Goal: Task Accomplishment & Management: Manage account settings

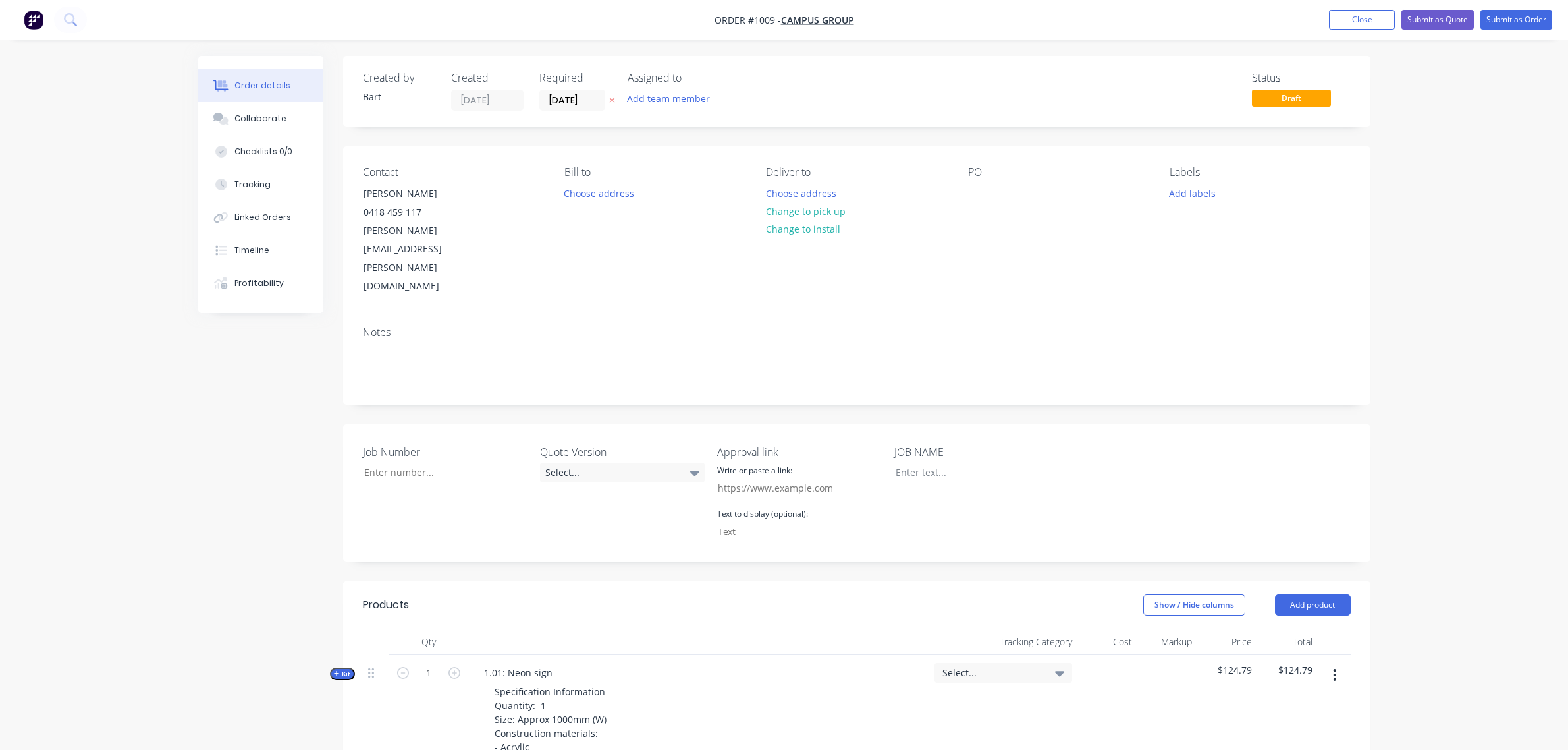
scroll to position [389, 0]
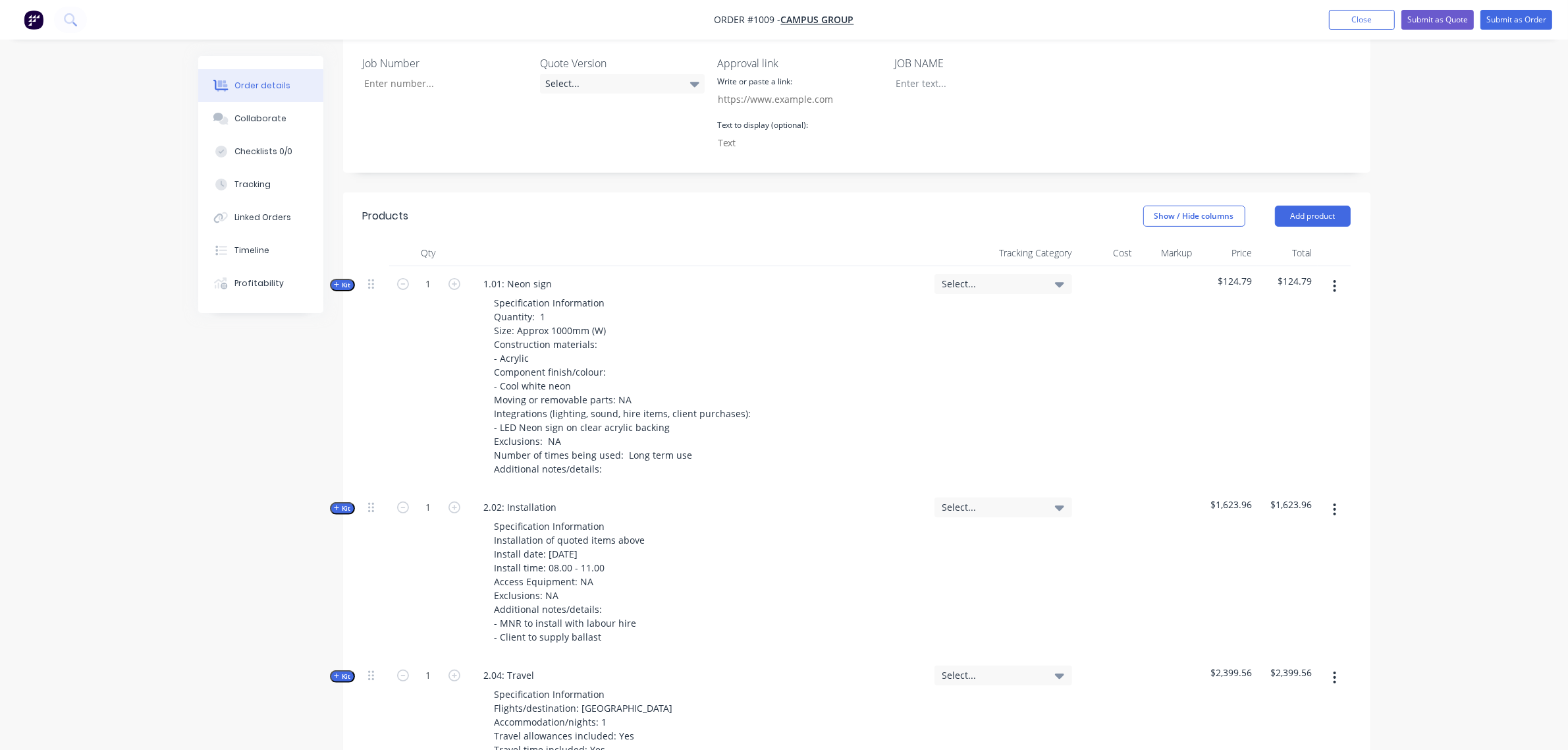
click at [1227, 274] on span "$124.79" at bounding box center [1227, 281] width 49 height 14
click at [340, 280] on span "Kit" at bounding box center [343, 285] width 17 height 10
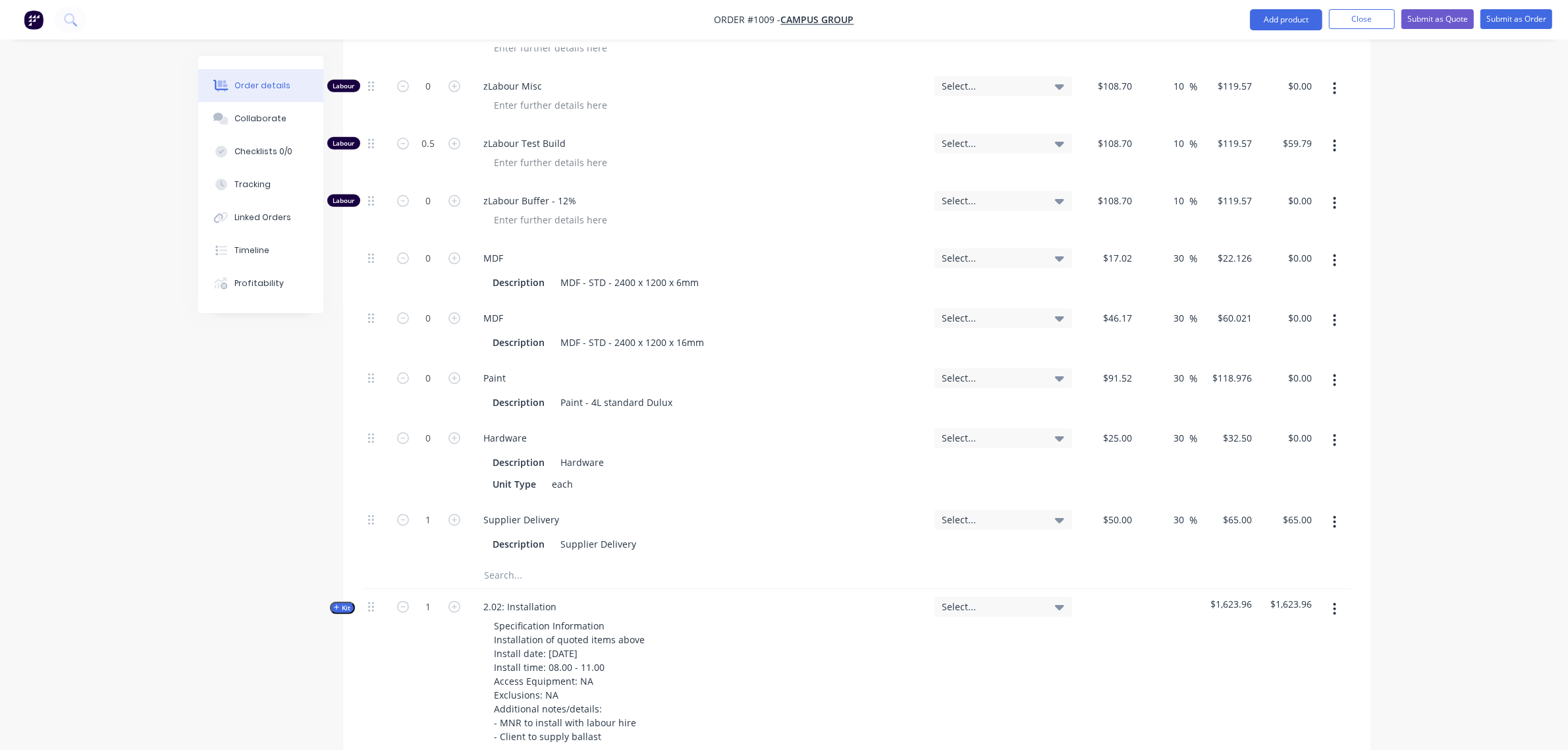
scroll to position [1213, 0]
click at [537, 561] on input "text" at bounding box center [615, 573] width 264 height 26
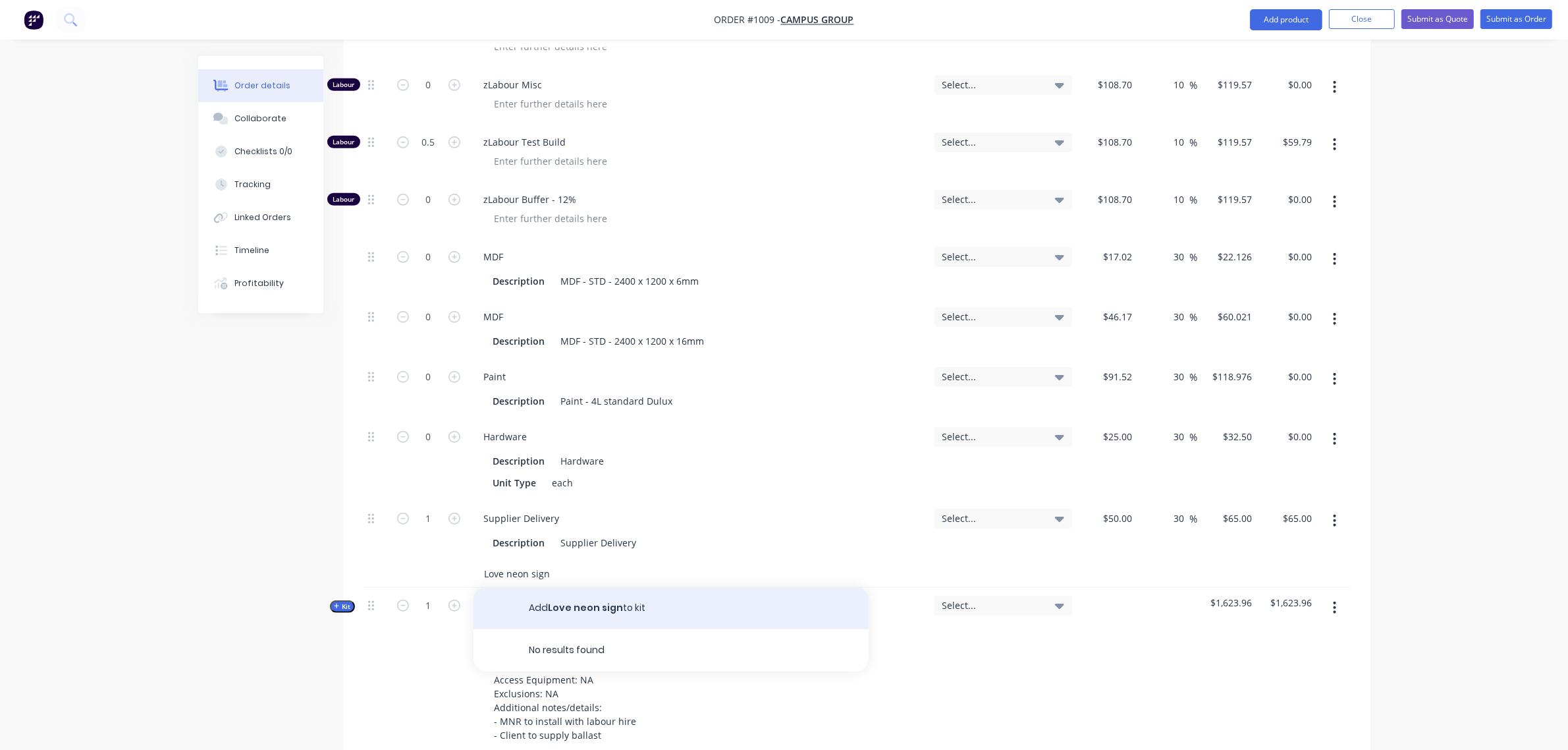
type input "Love neon sign"
click at [598, 587] on button "Add Love neon sign to kit" at bounding box center [670, 608] width 395 height 43
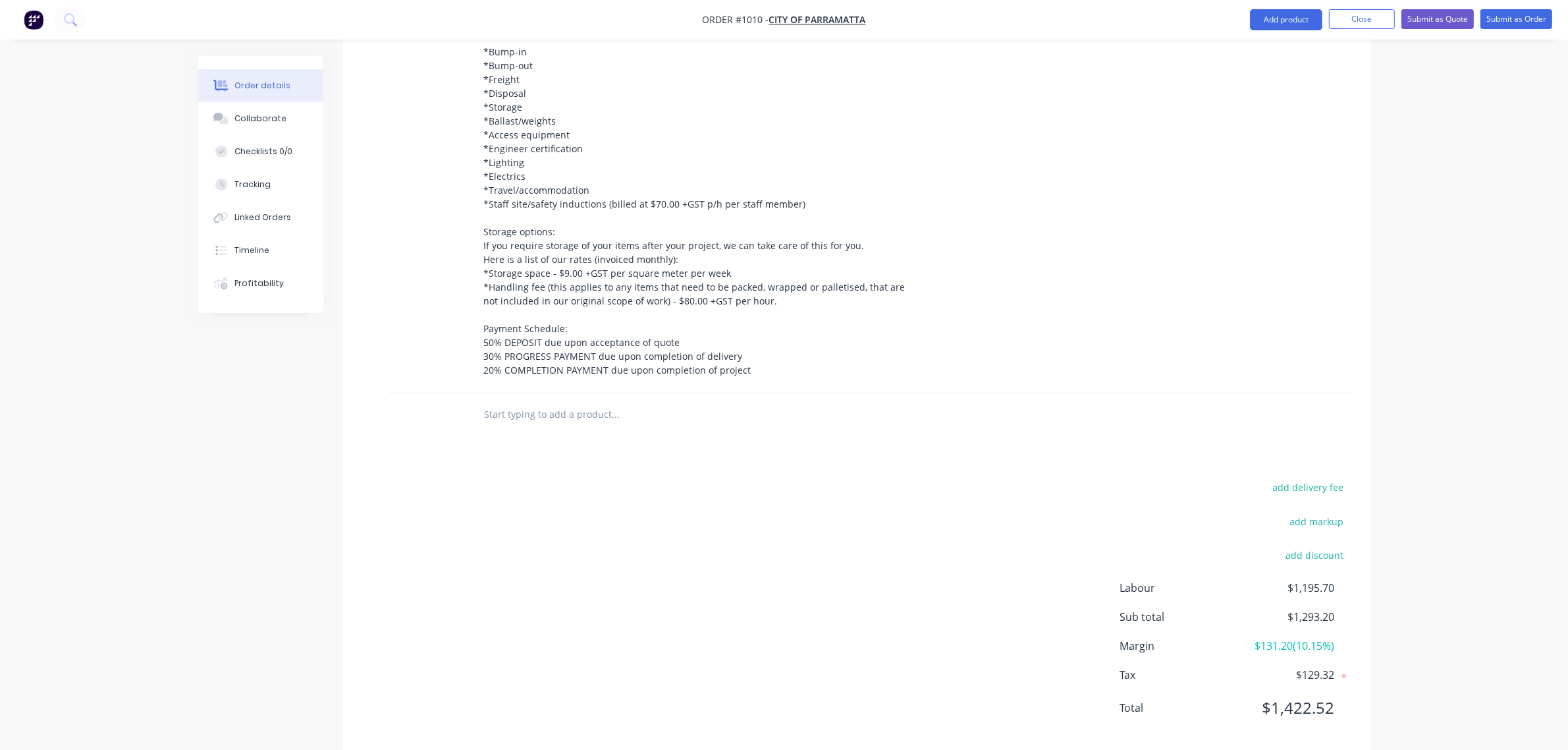
scroll to position [1046, 0]
click at [1326, 508] on button "add markup" at bounding box center [1317, 517] width 68 height 17
click at [1287, 512] on input at bounding box center [1299, 522] width 59 height 19
type input "12"
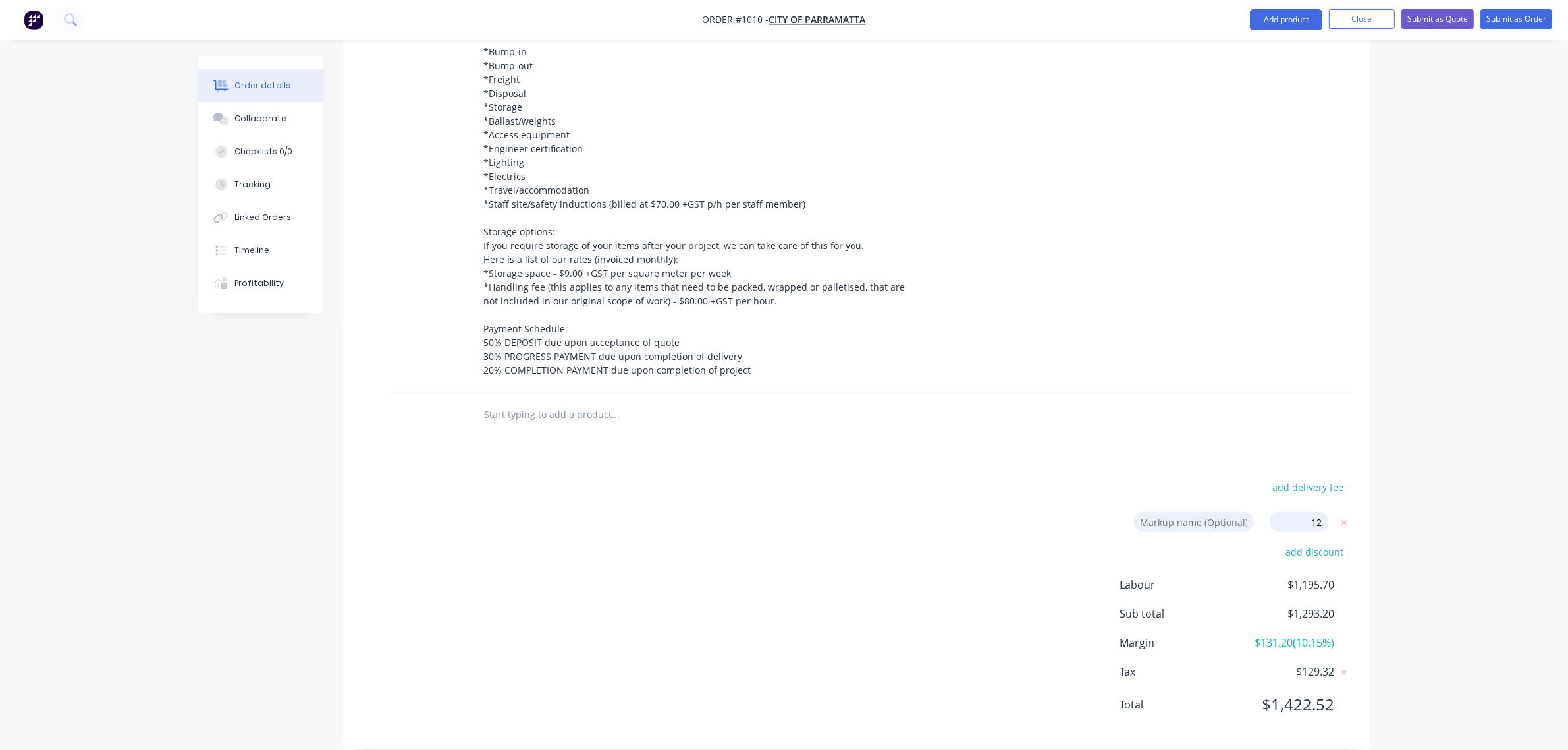
click input "submit" at bounding box center [0, 0] width 0 height 0
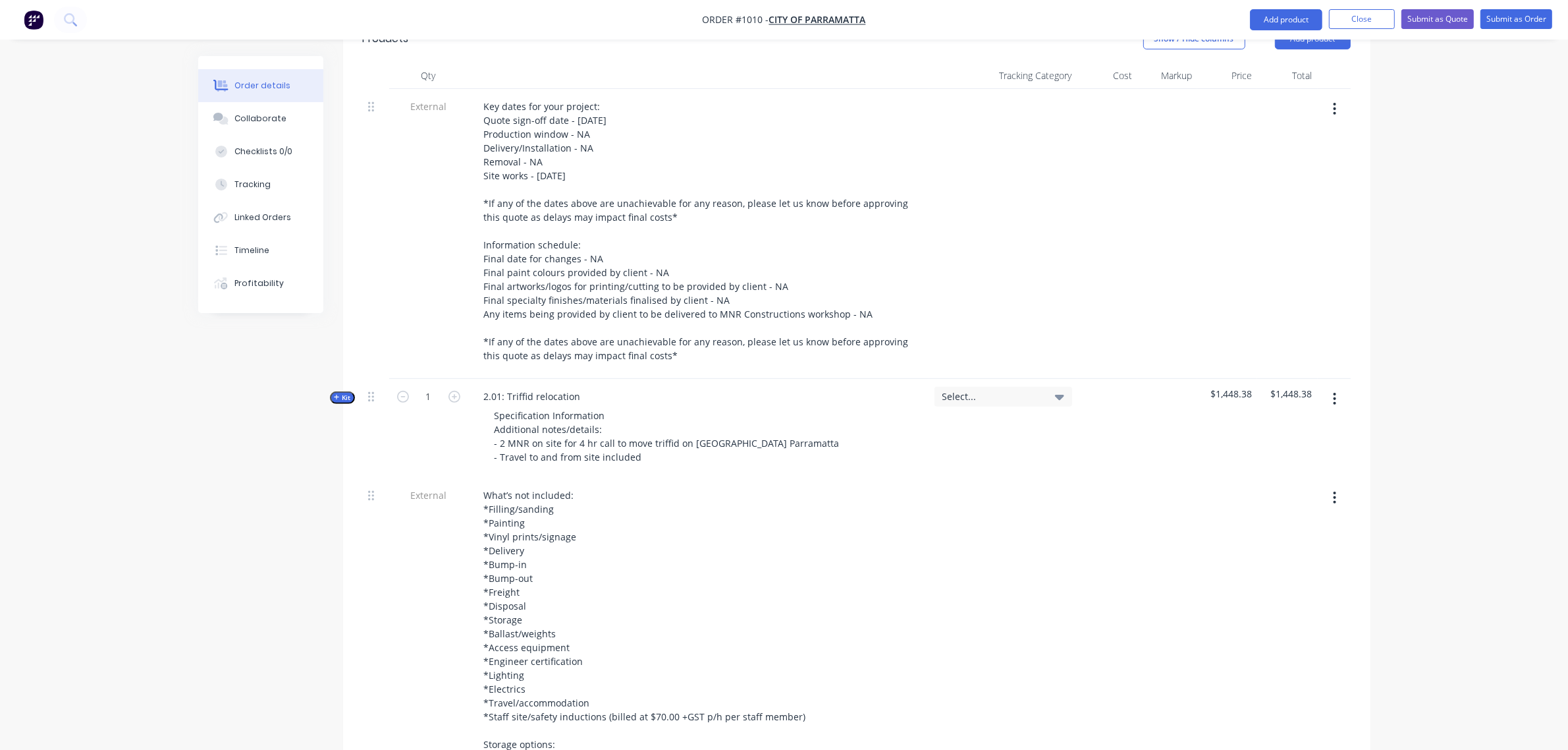
scroll to position [212, 0]
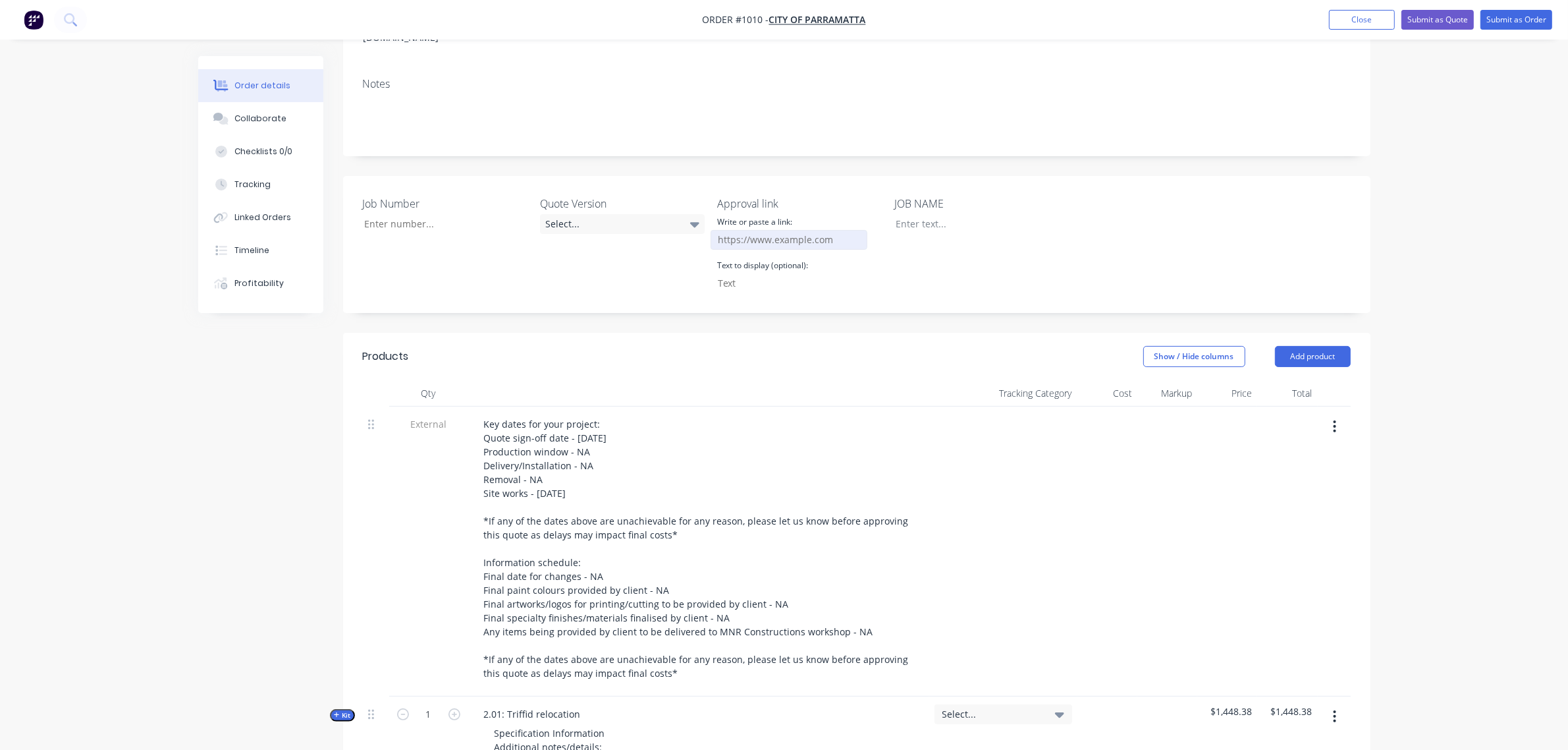
click at [752, 230] on input "Job Number" at bounding box center [789, 240] width 157 height 19
paste input "https://c3y8u.share.hsforms.com/2LPry2ciFQyq8gvjBDsrbpQ?quoteid=XXvXX"
type input "https://c3y8u.share.hsforms.com/2LPry2ciFQyq8gvjBDsrbpQ?quoteid=XXvXX"
click at [828, 230] on input "Job Number" at bounding box center [789, 240] width 157 height 19
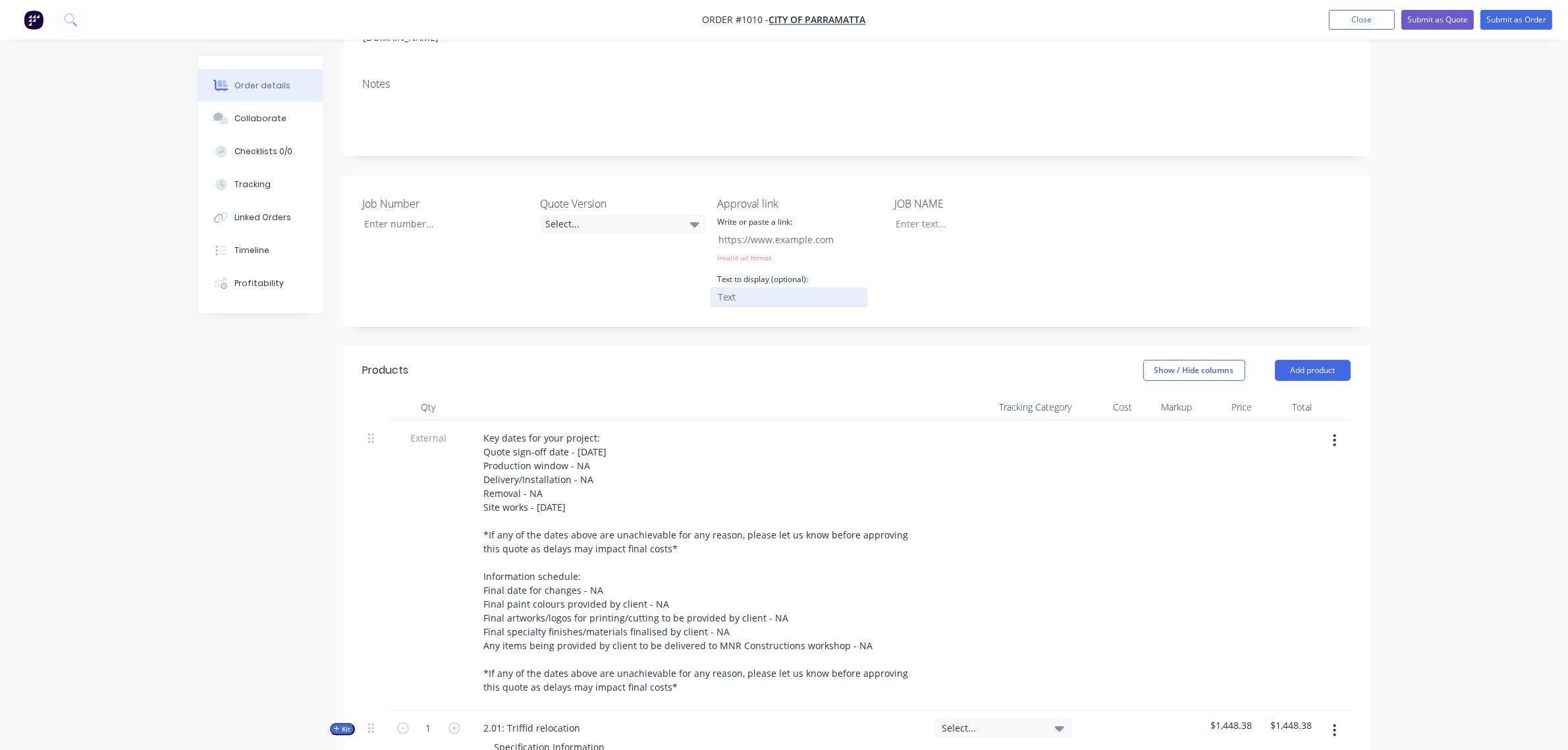
click at [818, 272] on div "Text to display (optional):" at bounding box center [799, 289] width 164 height 36
click at [821, 230] on input "Job Number" at bounding box center [789, 240] width 157 height 19
paste input "https://c3y8u.share.hsforms.com/2LPry2ciFQyq8gvjBDsrbpQ?quoteid=XXvXX"
click at [841, 230] on input "https://c3y8u.share.hsforms.com/2LPry2ciFQyq8gvjBDsrbpQ?quoteid=XXvXX" at bounding box center [789, 240] width 157 height 19
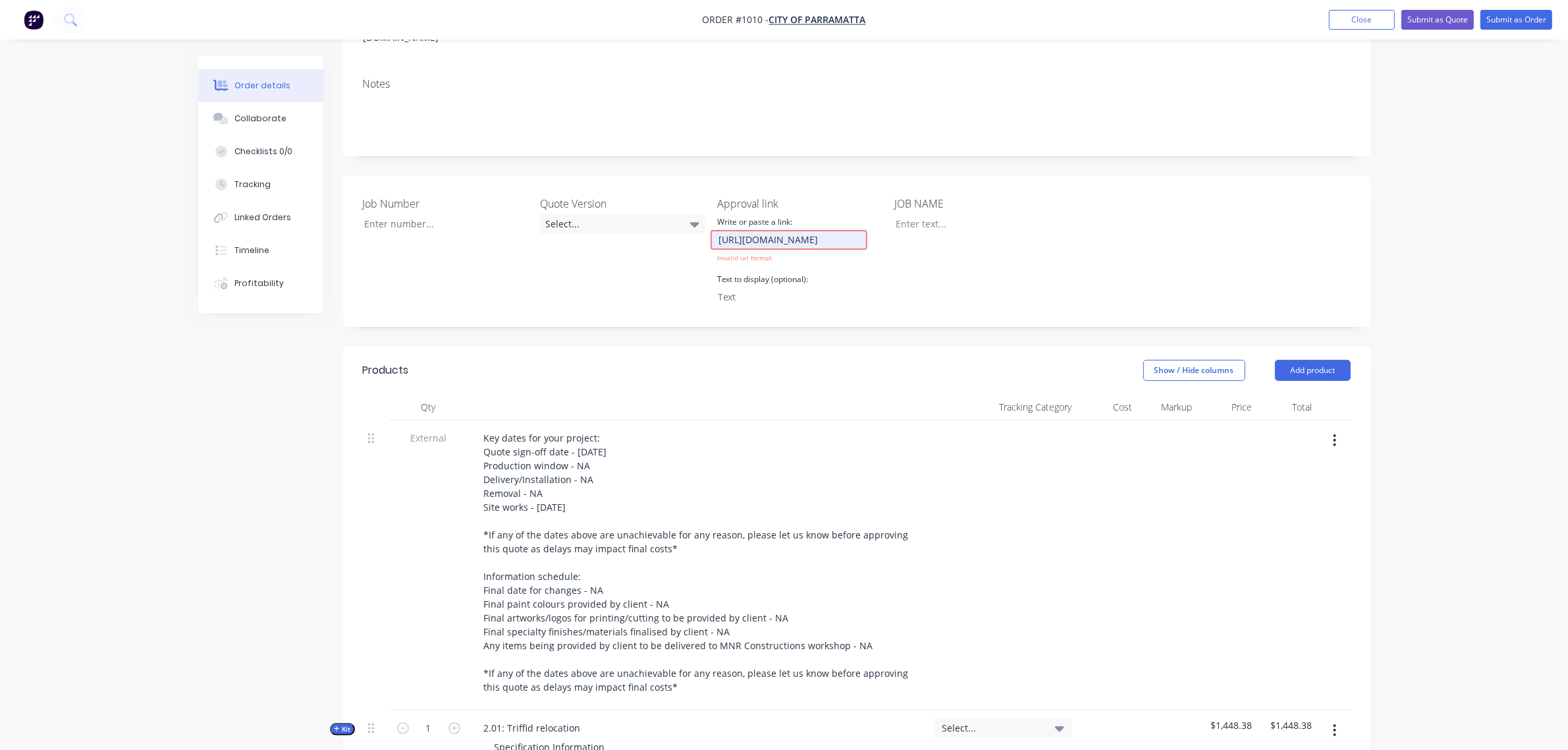
click at [844, 230] on input "https://c3y8u.share.hsforms.com/2LPry2ciFQyq8gvjBDsrbpQ?quoteid=XXvXX" at bounding box center [789, 240] width 157 height 19
type input "https://c3y8u.share.hsforms.com/2LPry2ciFQyq8gvjBDsrbpQ?quoteid=vXX"
type input "1010"
click at [854, 245] on div "Write or paste a link: 1010 Invalid url format. Text to display (optional):" at bounding box center [799, 261] width 164 height 93
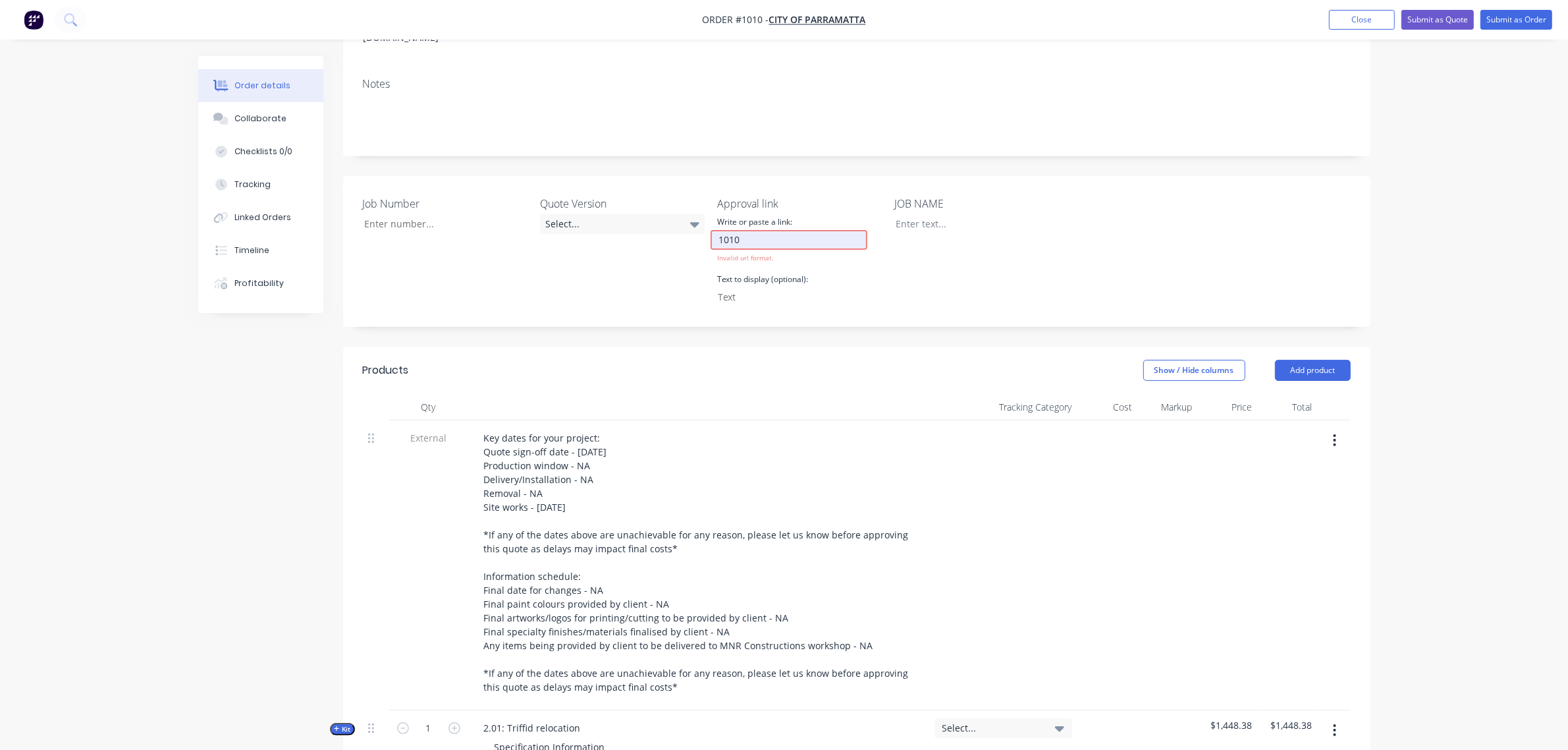
click at [765, 230] on input "1010" at bounding box center [789, 240] width 157 height 19
drag, startPoint x: 680, startPoint y: 222, endPoint x: 669, endPoint y: 222, distance: 11.0
click at [669, 222] on div "Job Number Quote Version Select... Approval link Write or paste a link: 1010 In…" at bounding box center [857, 251] width 1028 height 151
click at [726, 253] on span "Invalid url format." at bounding box center [745, 258] width 57 height 10
click at [732, 230] on input "Job Number" at bounding box center [789, 240] width 157 height 19
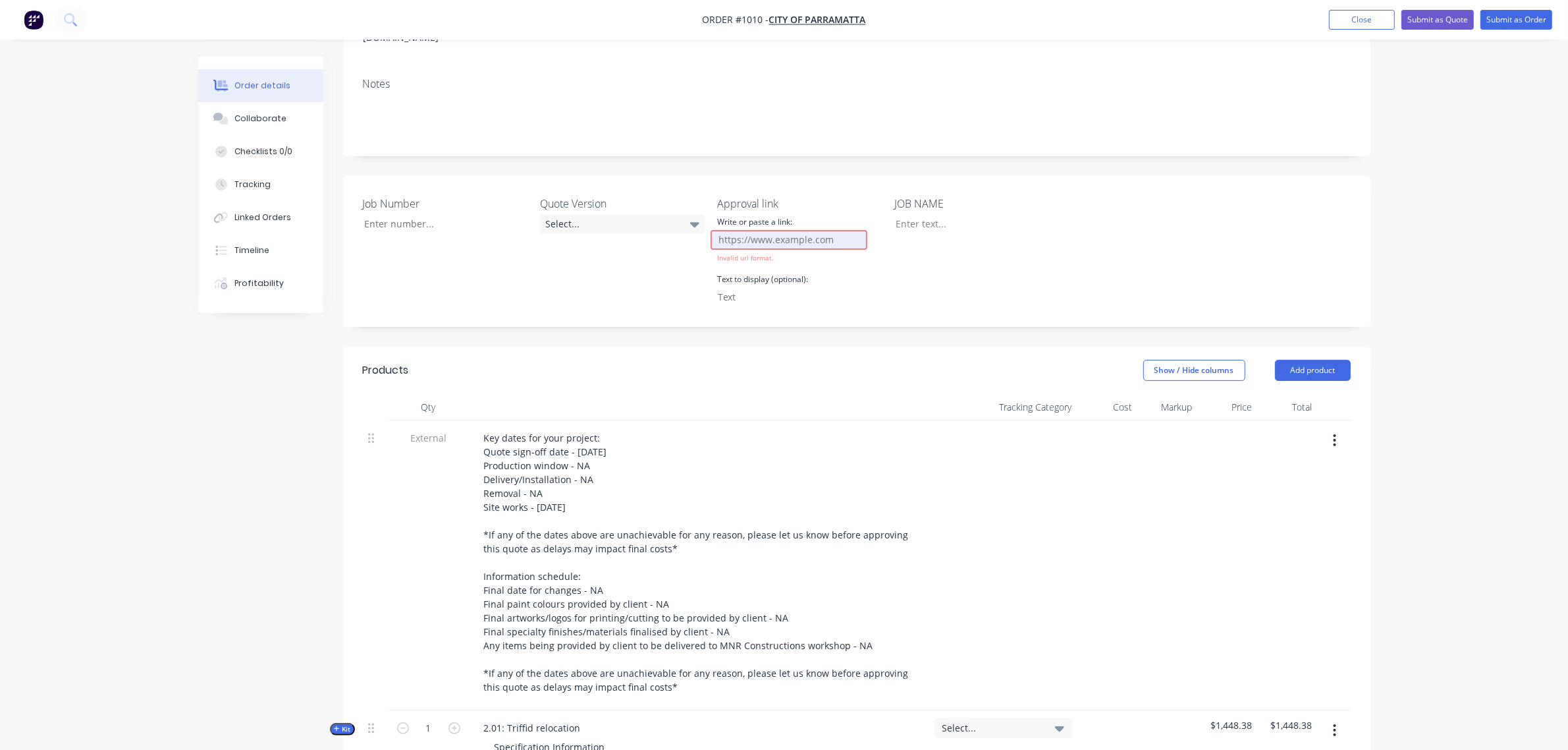
paste input "https://c3y8u.share.hsforms.com/2LPry2ciFQyq8gvjBDsrbpQ?quoteid=XXvXX"
type input "https://c3y8u.share.hsforms.com/2LPry2ciFQyq8gvjBDsrbpQ?quoteid=XXvXX"
drag, startPoint x: 717, startPoint y: 219, endPoint x: 657, endPoint y: 222, distance: 60.1
click at [657, 222] on div "Job Number Quote Version Select... Approval link Write or paste a link: https:/…" at bounding box center [857, 251] width 1028 height 151
click at [797, 230] on input "https://c3y8u.share.hsforms.com/2LPry2ciFQyq8gvjBDsrbpQ?quoteid=XXvXX" at bounding box center [789, 240] width 157 height 19
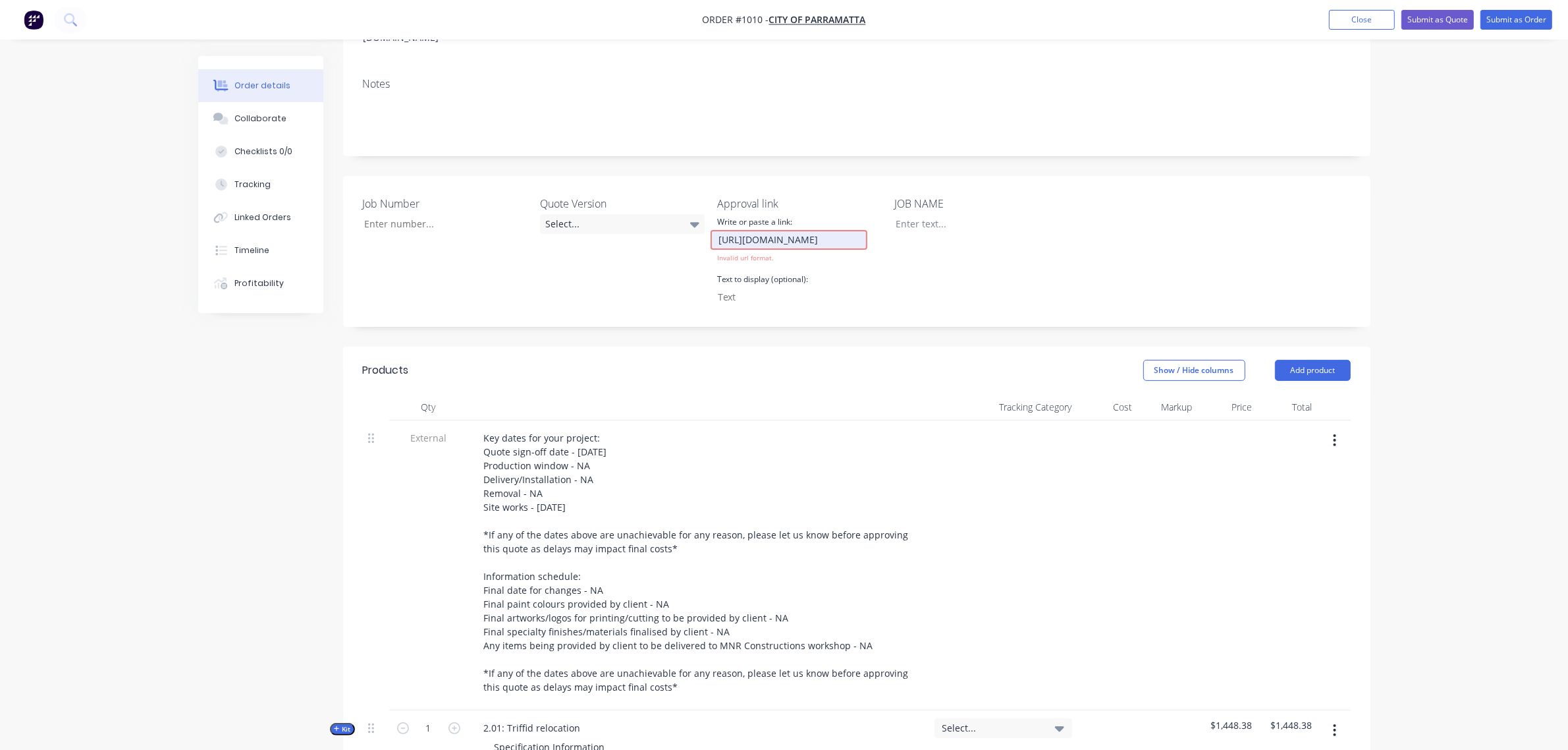
scroll to position [0, 186]
drag, startPoint x: 800, startPoint y: 216, endPoint x: 983, endPoint y: 221, distance: 183.1
click at [984, 219] on div "Job Number Quote Version Select... Approval link Write or paste a link: https:/…" at bounding box center [857, 251] width 1028 height 151
click at [862, 230] on input "https://c3y8u.share.hsforms.com/2LPry2ciFQyq8gvjBDsrbpQ?quoteid=XXvXX" at bounding box center [789, 240] width 157 height 19
click at [841, 230] on input "Job Number" at bounding box center [789, 240] width 157 height 19
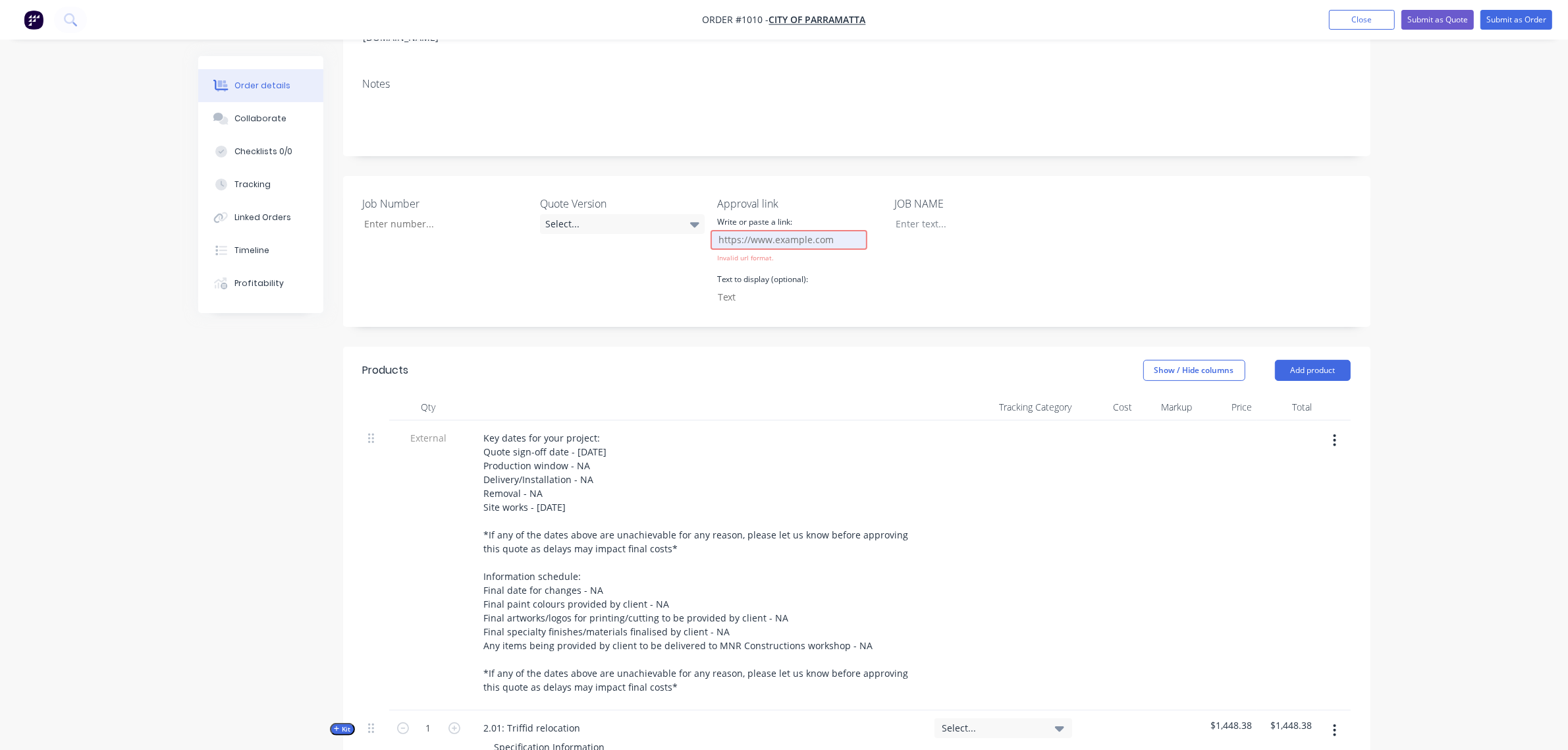
scroll to position [0, 0]
click at [862, 272] on div "Text to display (optional):" at bounding box center [799, 289] width 164 height 36
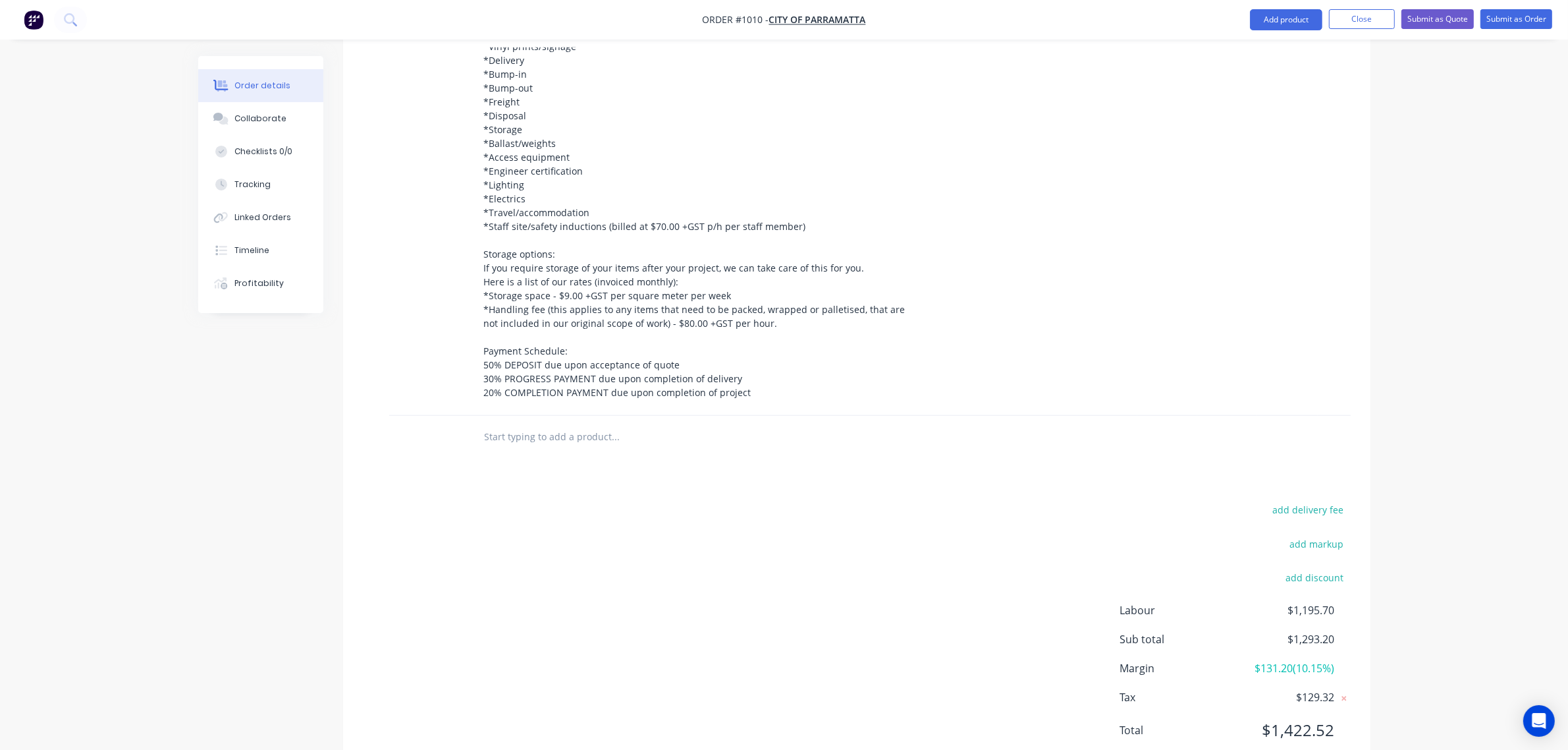
scroll to position [1046, 0]
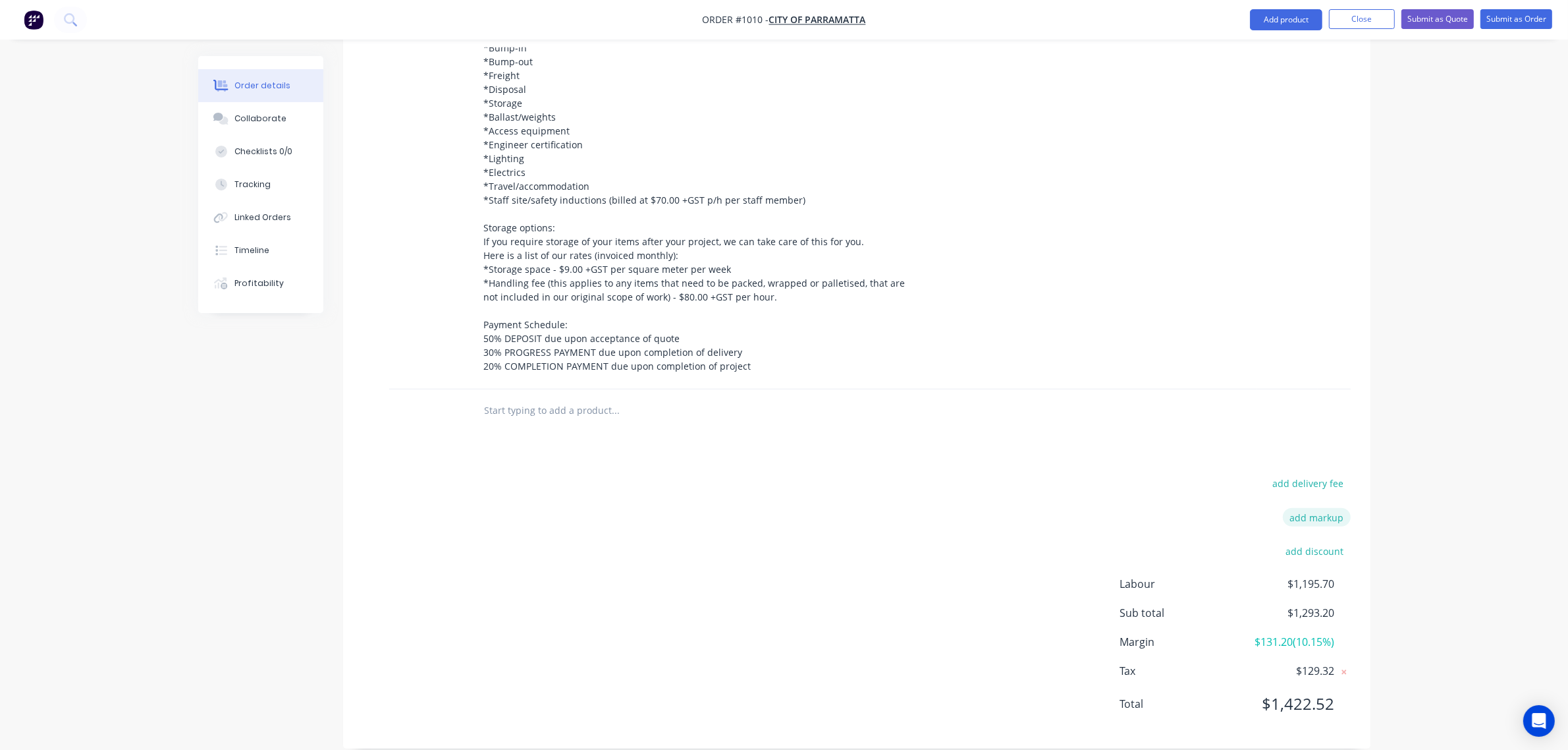
click at [1325, 508] on button "add markup" at bounding box center [1317, 517] width 68 height 17
click at [1314, 512] on input at bounding box center [1299, 522] width 59 height 19
type input "12"
click input "submit" at bounding box center [0, 0] width 0 height 0
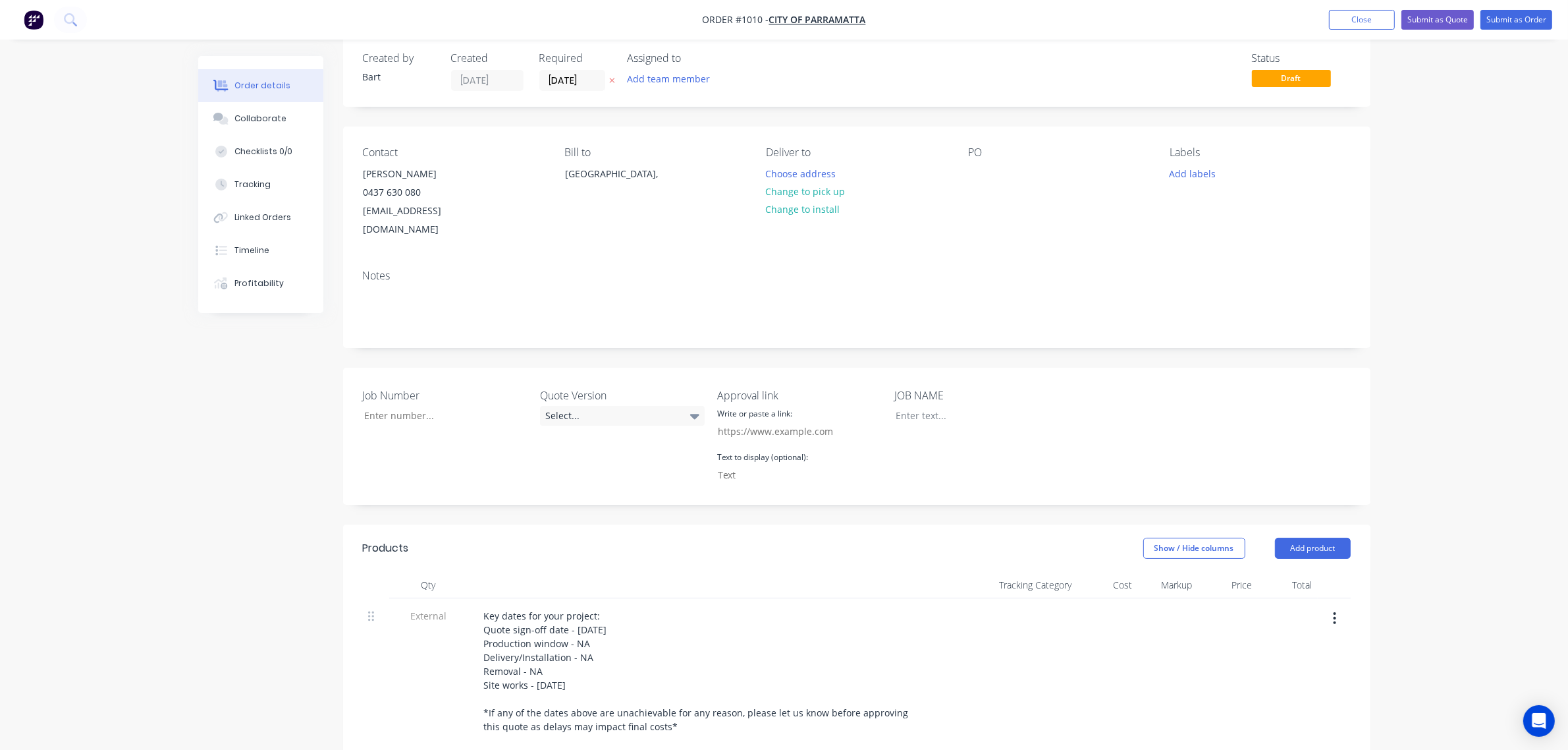
scroll to position [0, 0]
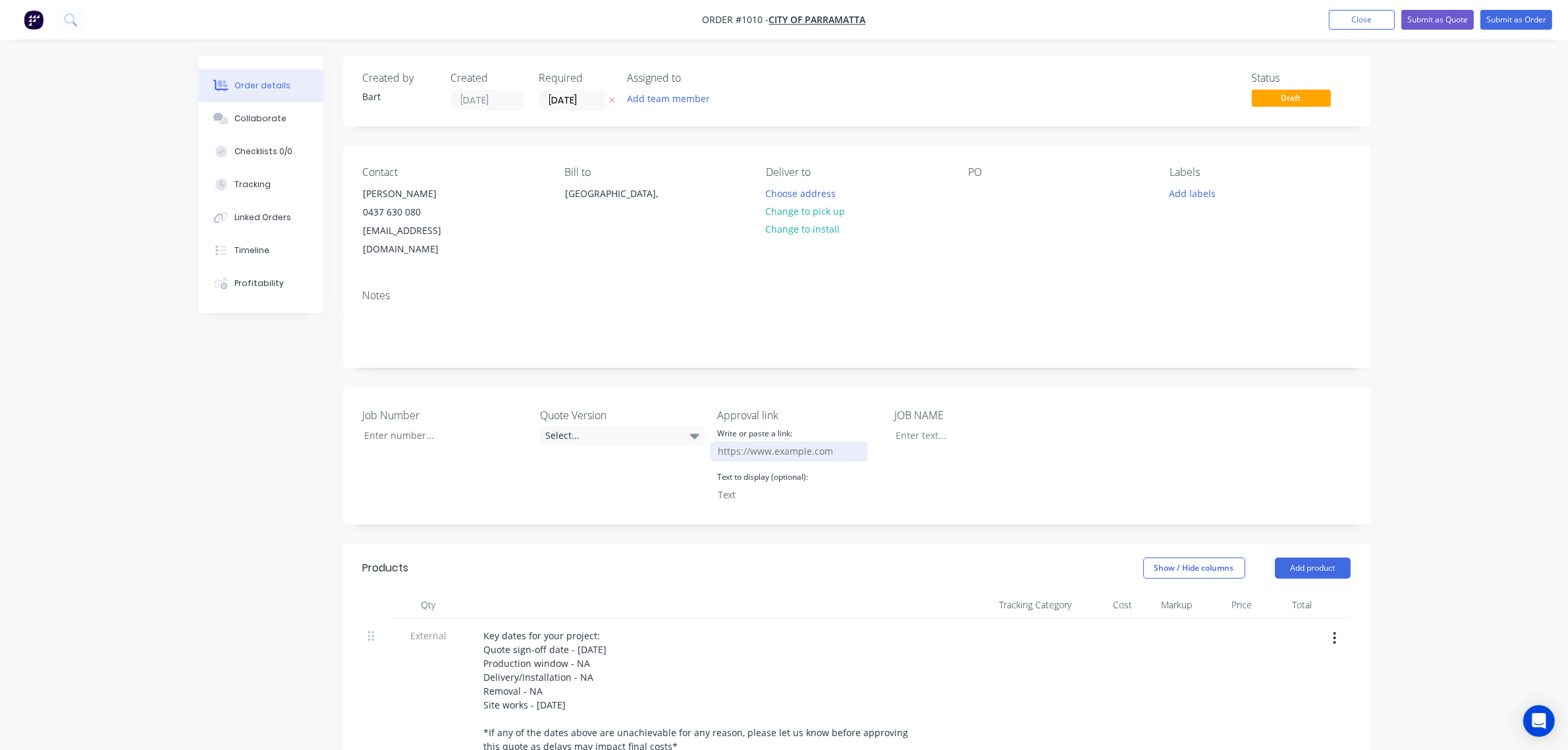
click at [766, 442] on input "Job Number" at bounding box center [789, 451] width 157 height 19
paste input "https://c3y8u.share.hsforms.com/2LPry2ciFQyq8gvjBDsrbpQ?quoteid=XXvXX"
click at [844, 442] on input "https://c3y8u.share.hsforms.com/2LPry2ciFQyq8gvjBDsrbpQ?quoteid=XXvXX" at bounding box center [789, 451] width 157 height 19
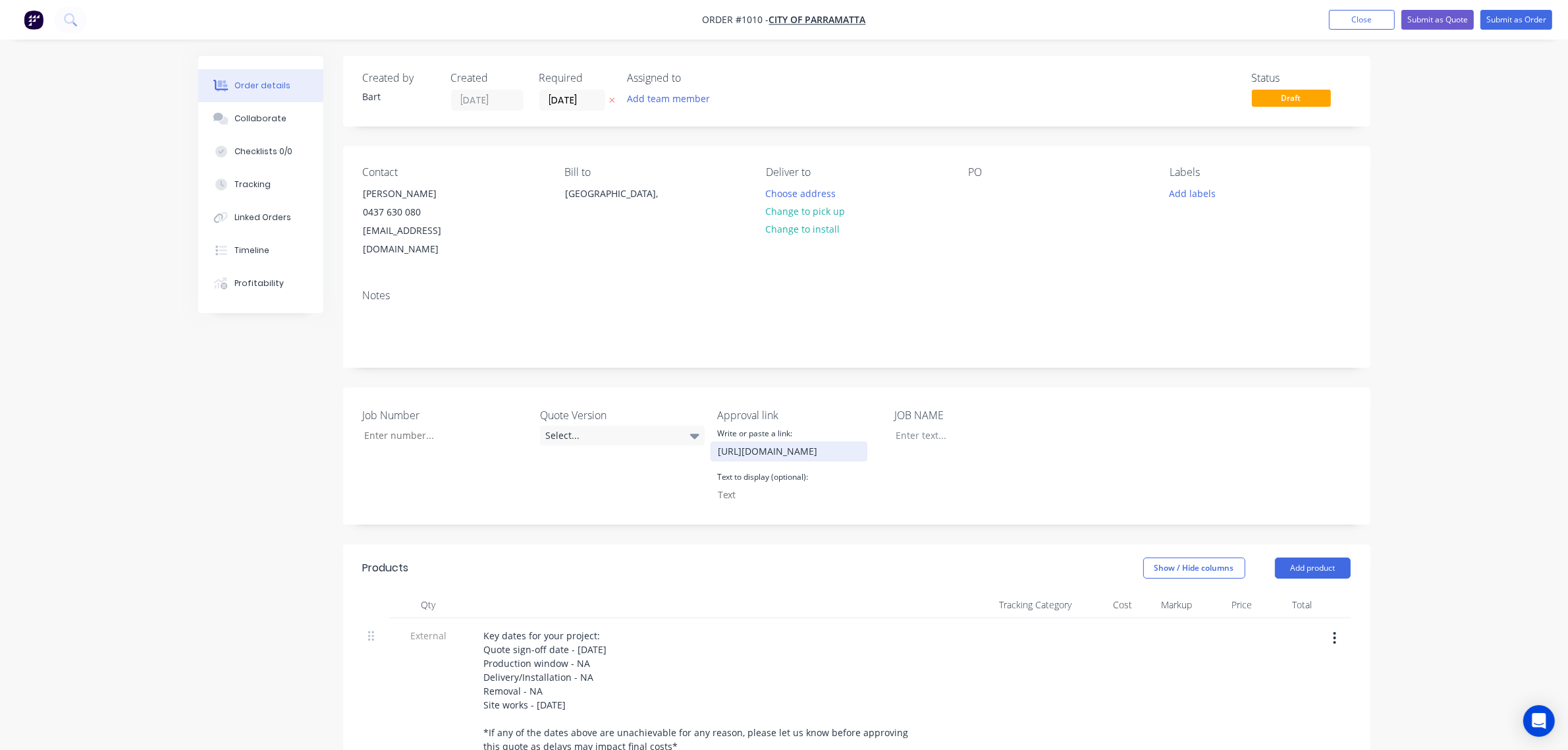
drag, startPoint x: 863, startPoint y: 429, endPoint x: 883, endPoint y: 434, distance: 20.6
click at [883, 434] on div "Job Number Quote Version Select... Approval link Write or paste a link: https:/…" at bounding box center [857, 456] width 1028 height 137
drag, startPoint x: 857, startPoint y: 432, endPoint x: 879, endPoint y: 432, distance: 22.0
click at [879, 442] on div "https://c3y8u.share.hsforms.com/2LPry2ciFQyq8gvjBDsrbpQ?quoteid=1010vXX" at bounding box center [799, 451] width 164 height 19
click at [861, 442] on input "https://c3y8u.share.hsforms.com/2LPry2ciFQyq8gvjBDsrbpQ?quoteid=1010vXX" at bounding box center [789, 451] width 157 height 19
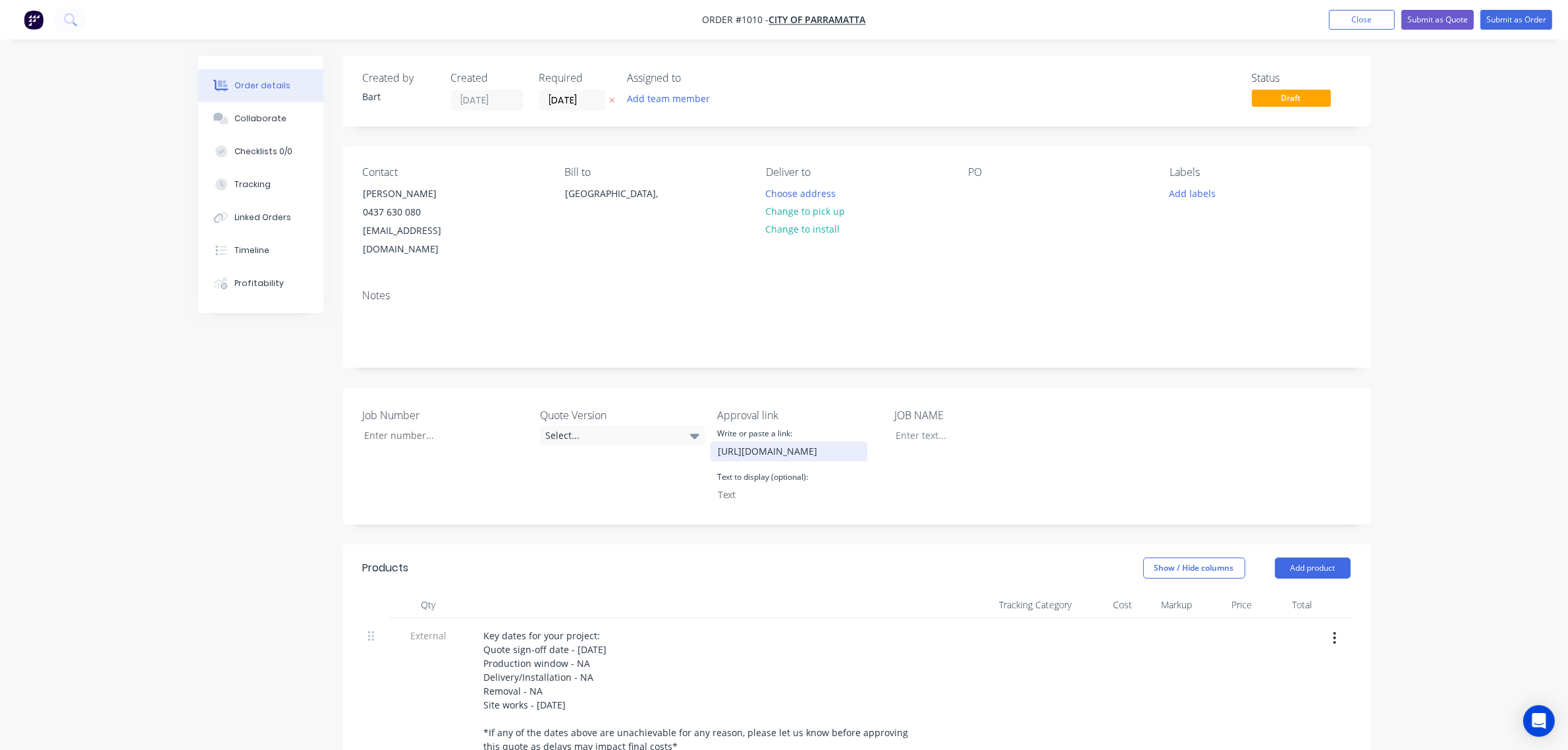
scroll to position [0, 191]
type input "https://c3y8u.share.hsforms.com/2LPry2ciFQyq8gvjBDsrbpQ?quoteid=1010v1"
click at [733, 485] on input "Job Number" at bounding box center [789, 495] width 157 height 19
paste input "CLICK HERE TO APPROVE QUOTE"
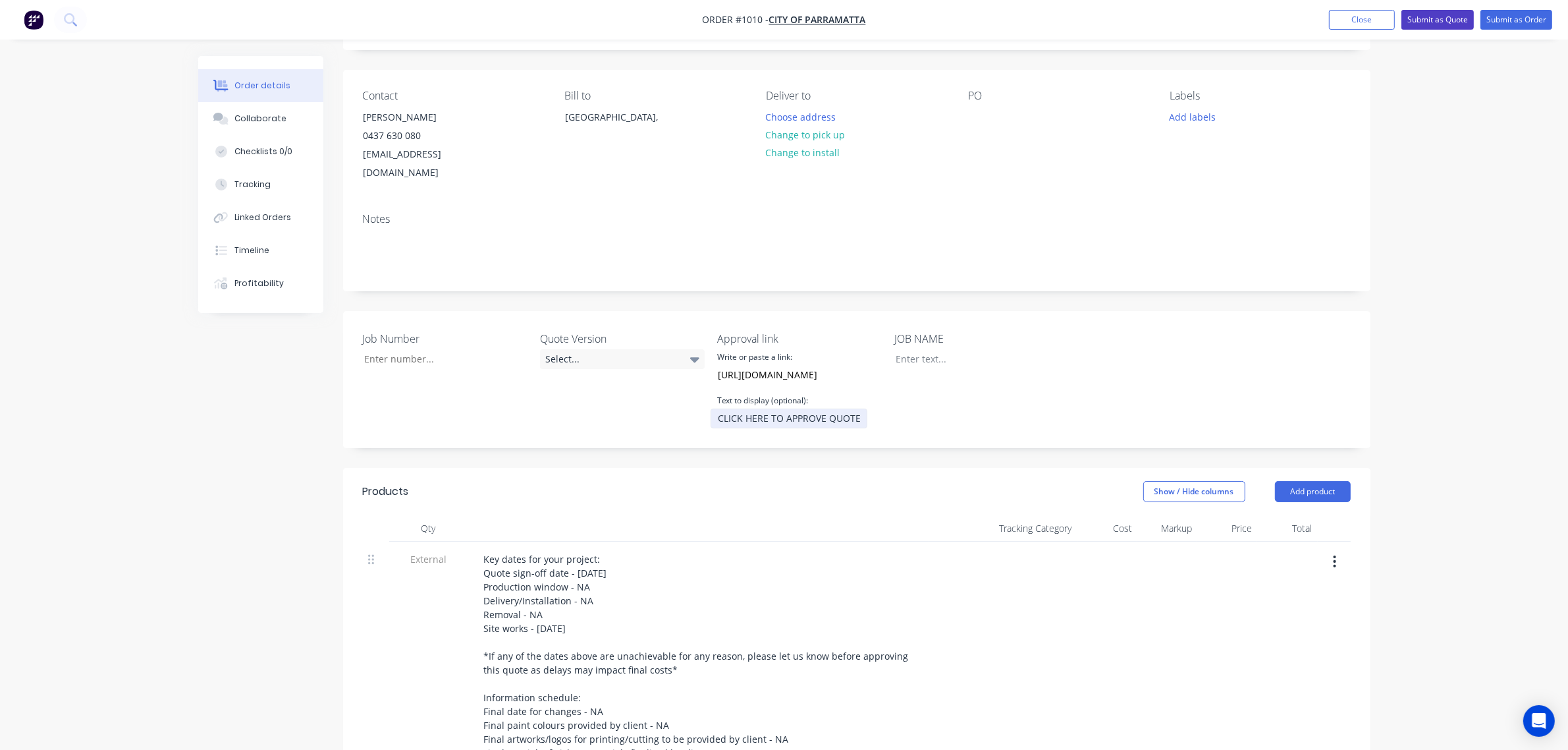
type input "CLICK HERE TO APPROVE QUOTE"
click at [1426, 20] on button "Submit as Quote" at bounding box center [1438, 19] width 72 height 19
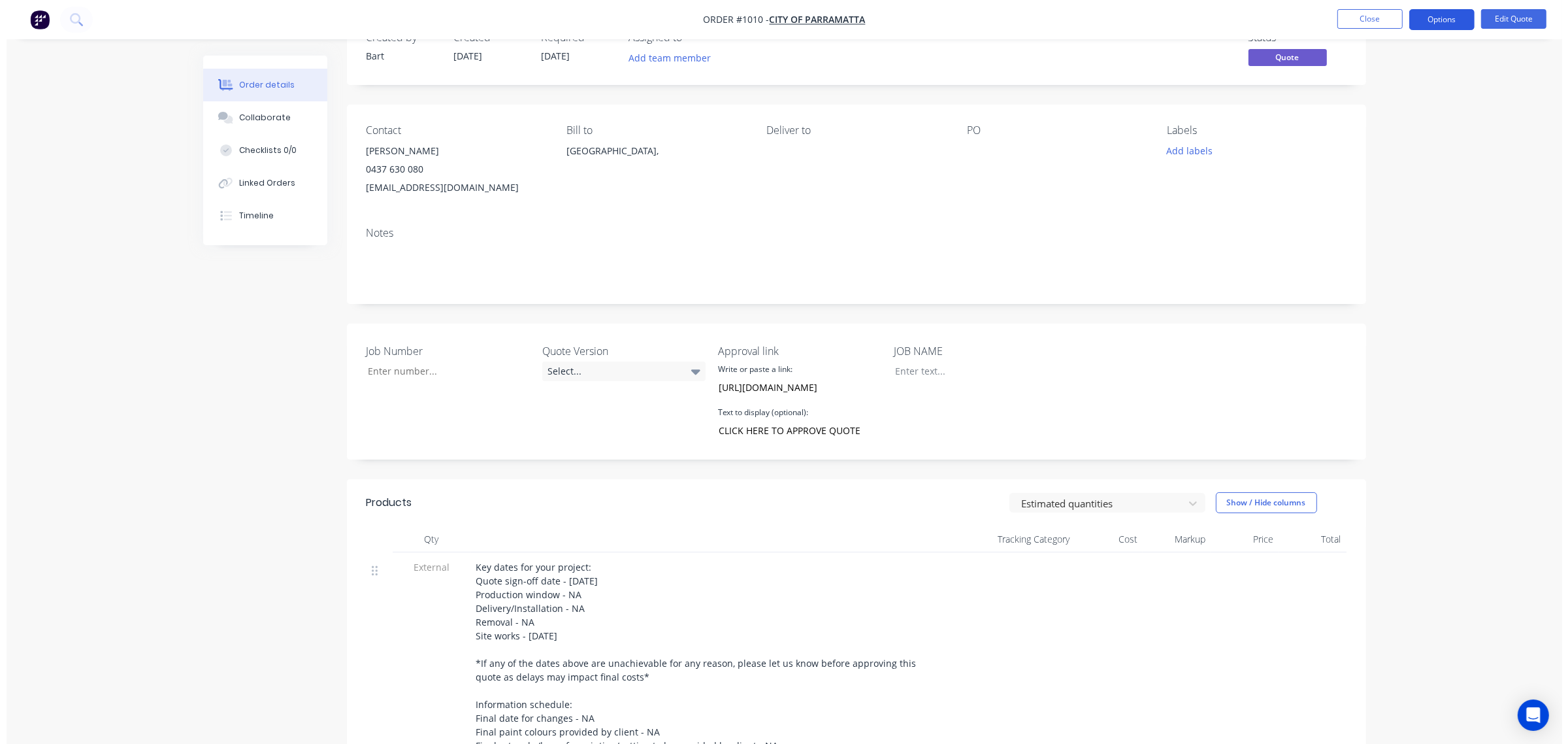
scroll to position [38, 0]
click at [1426, 21] on button "Options" at bounding box center [1436, 20] width 65 height 21
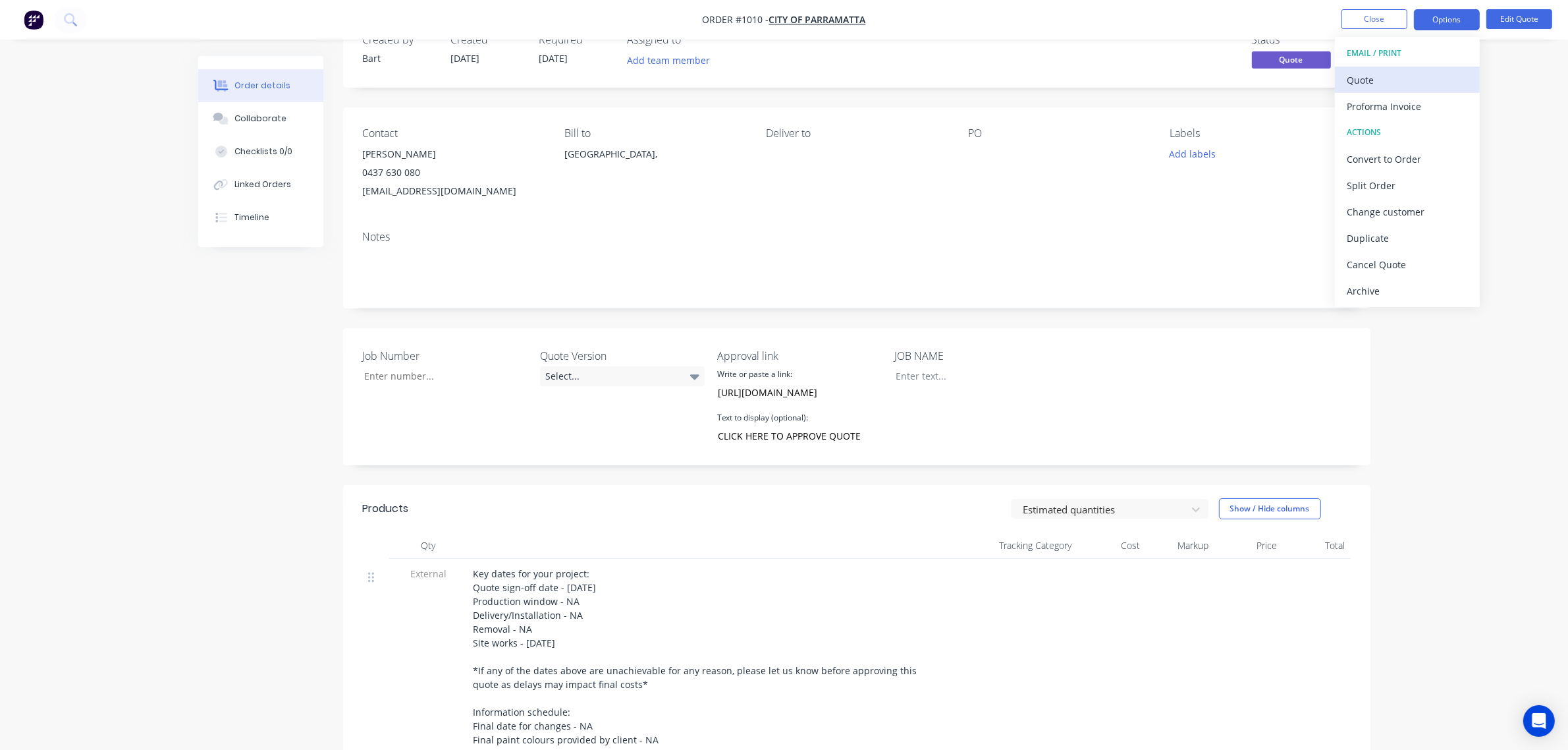
click at [1384, 81] on div "Quote" at bounding box center [1407, 80] width 121 height 19
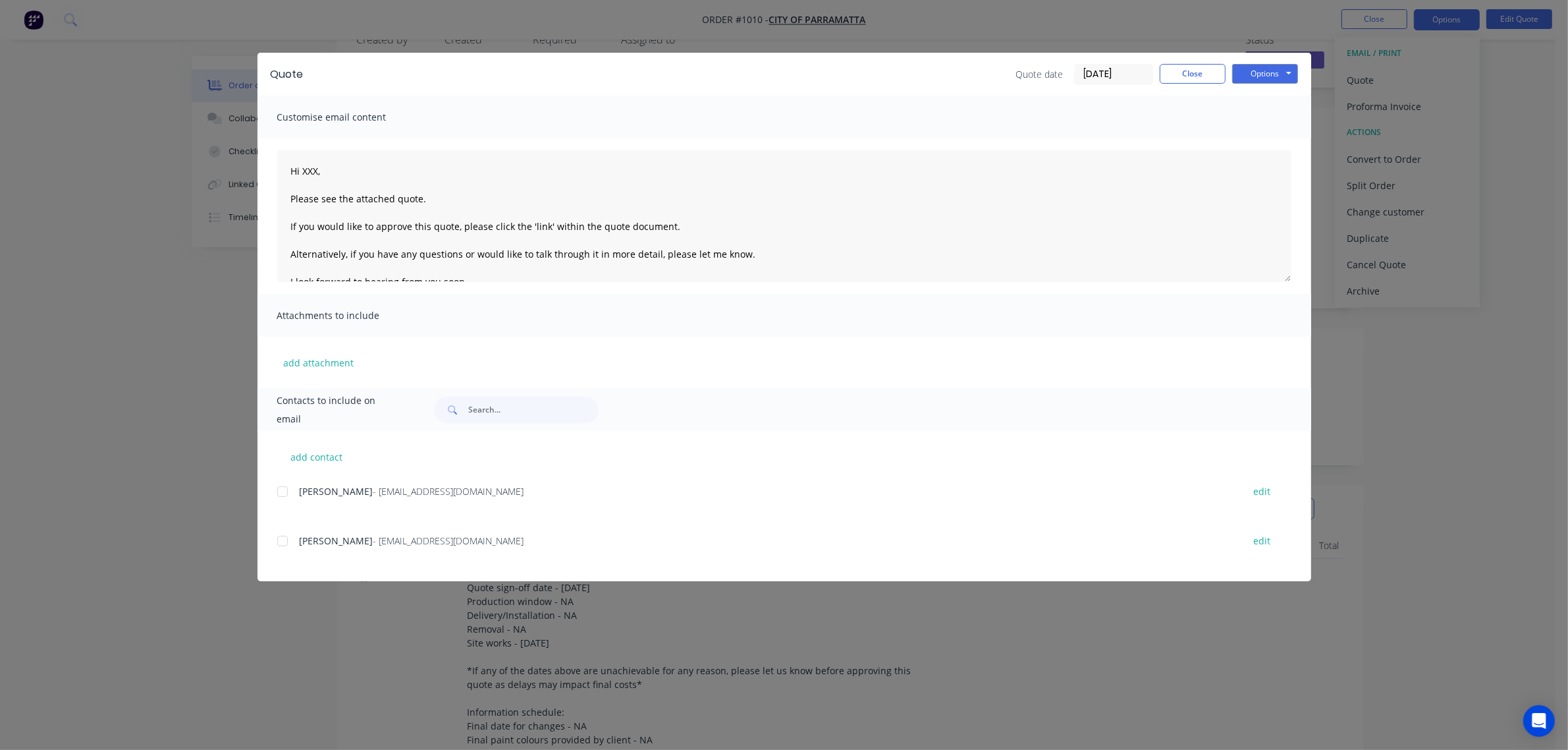
click at [282, 490] on div at bounding box center [282, 491] width 26 height 26
drag, startPoint x: 317, startPoint y: 166, endPoint x: 338, endPoint y: 181, distance: 25.8
click at [318, 168] on textarea "Hi XXX, Please see the attached quote. If you would like to approve this quote,…" at bounding box center [784, 216] width 1014 height 131
type textarea "Hi Natalie, Please see the attached quote. If you would like to approve this qu…"
click at [1260, 72] on button "Options" at bounding box center [1266, 73] width 66 height 19
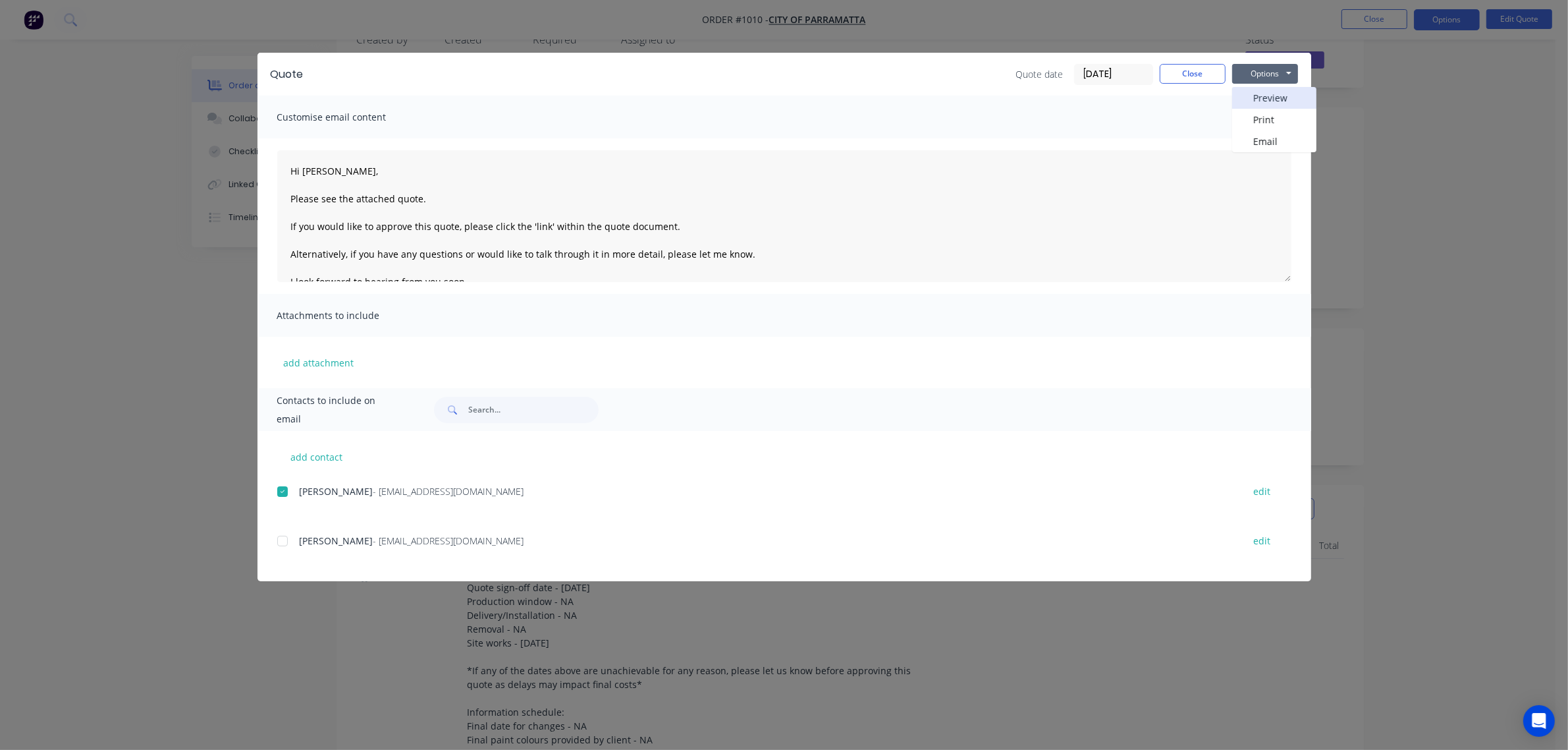
click at [1272, 100] on button "Preview" at bounding box center [1274, 98] width 84 height 21
click at [1262, 77] on button "Options" at bounding box center [1266, 73] width 66 height 19
click at [1268, 135] on button "Email" at bounding box center [1274, 141] width 84 height 21
click at [280, 496] on div at bounding box center [282, 491] width 26 height 26
click at [1281, 72] on button "Options" at bounding box center [1266, 73] width 66 height 19
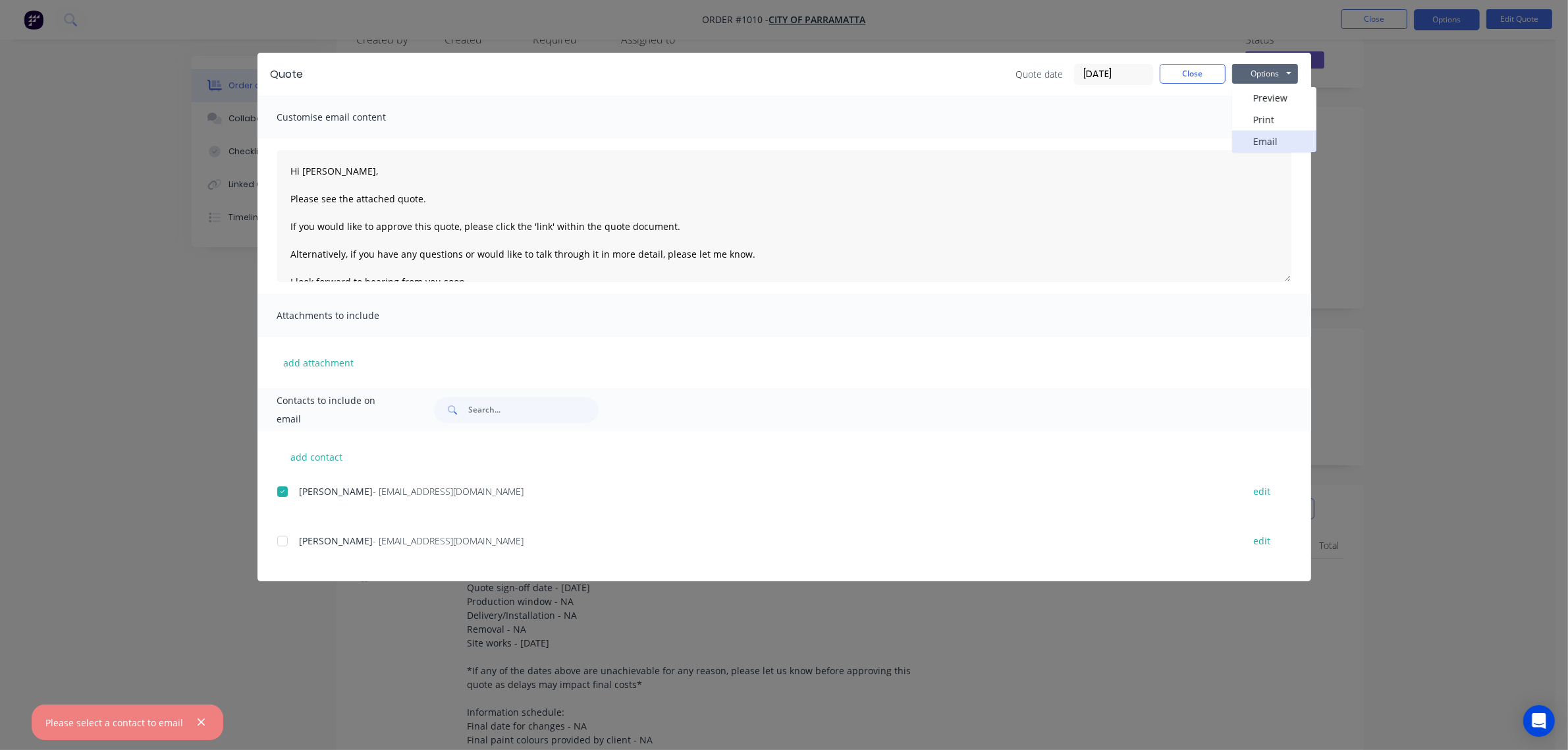
click at [1272, 137] on button "Email" at bounding box center [1274, 141] width 84 height 21
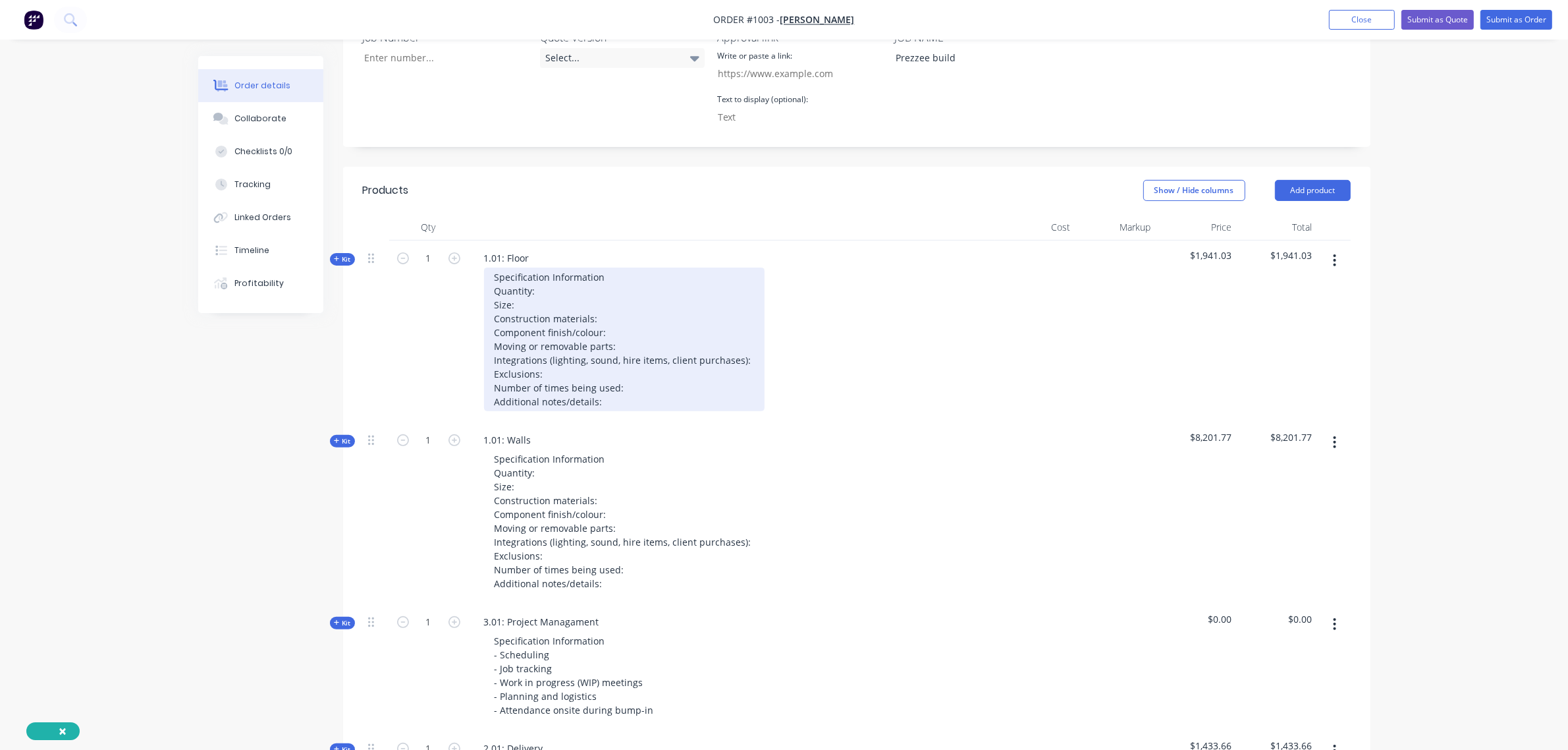
scroll to position [396, 0]
